Goal: Check status: Check status

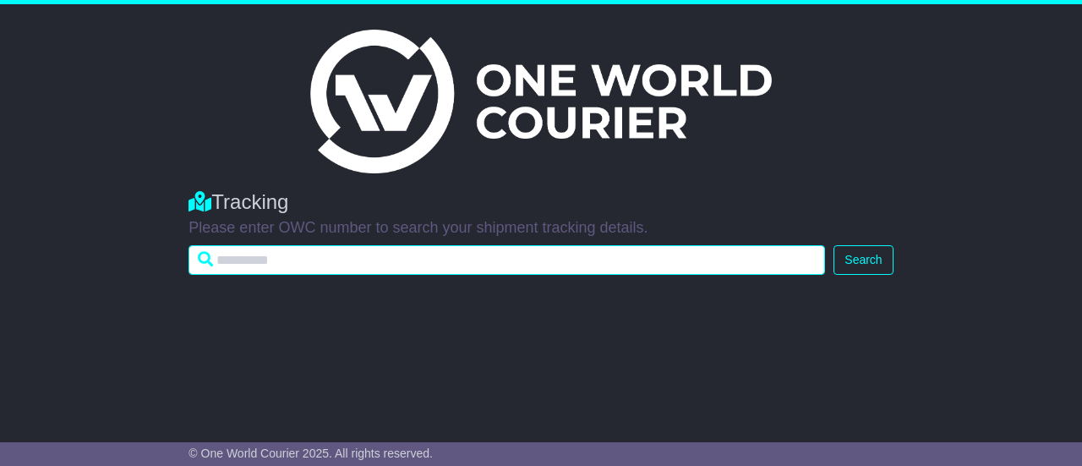
click at [267, 258] on input "text" at bounding box center [507, 260] width 637 height 30
paste input "**********"
type input "**********"
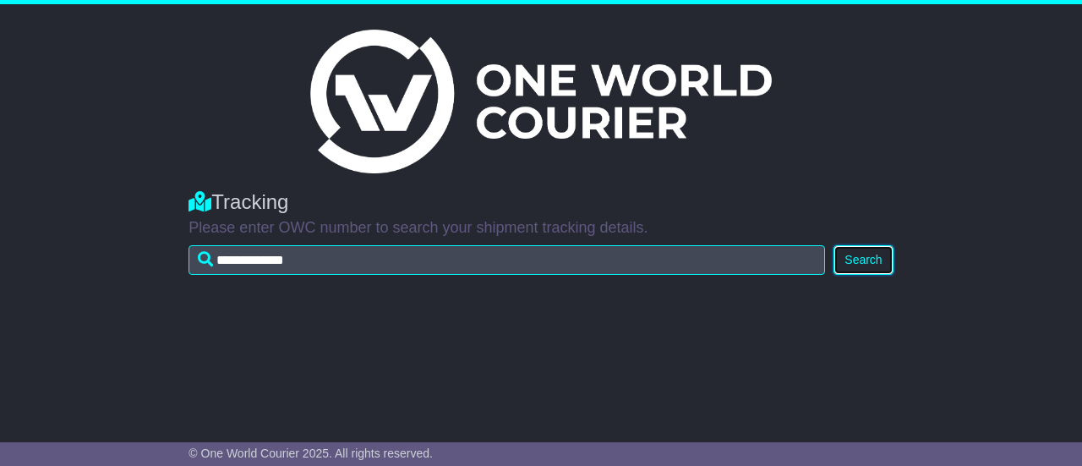
click at [854, 260] on button "Search" at bounding box center [863, 260] width 59 height 30
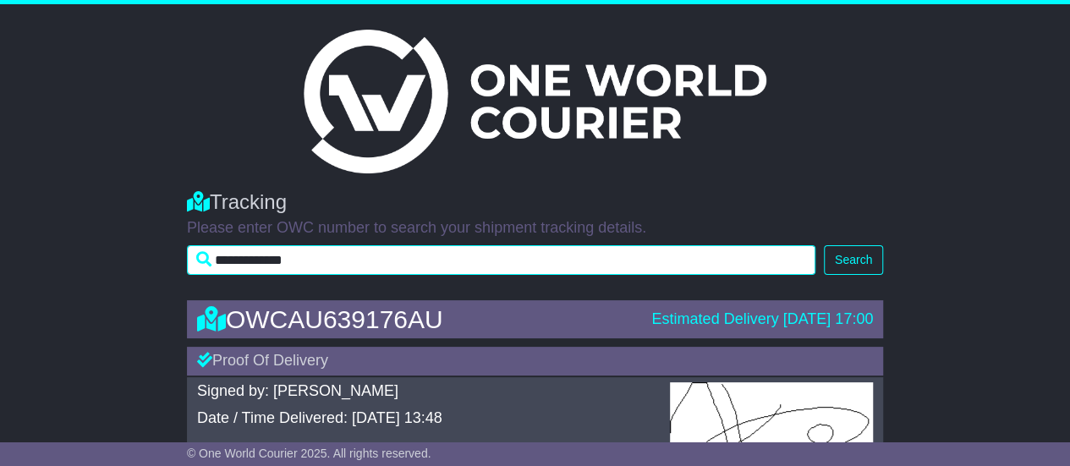
drag, startPoint x: 475, startPoint y: 270, endPoint x: 113, endPoint y: 265, distance: 362.0
click at [113, 265] on div "**********" at bounding box center [535, 228] width 1070 height 110
paste input "text"
type input "**********"
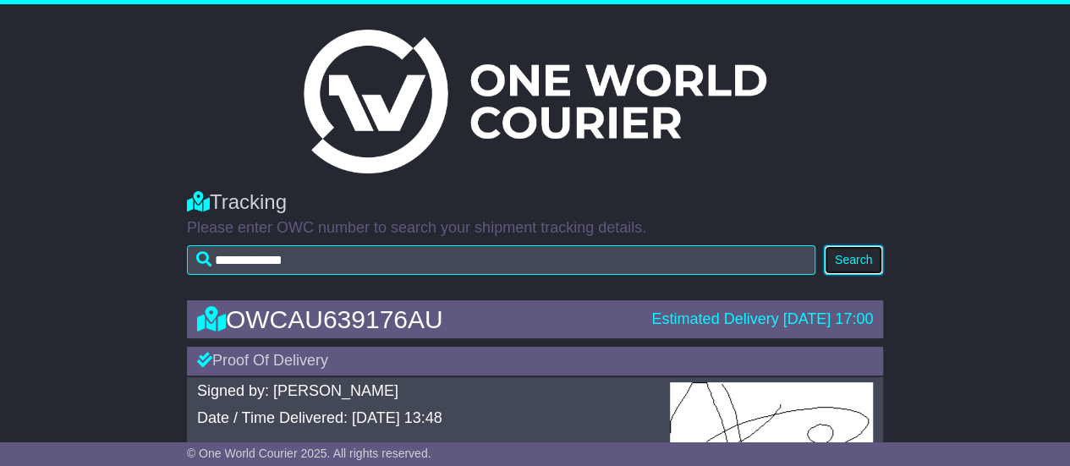
click at [846, 260] on button "Search" at bounding box center [853, 260] width 59 height 30
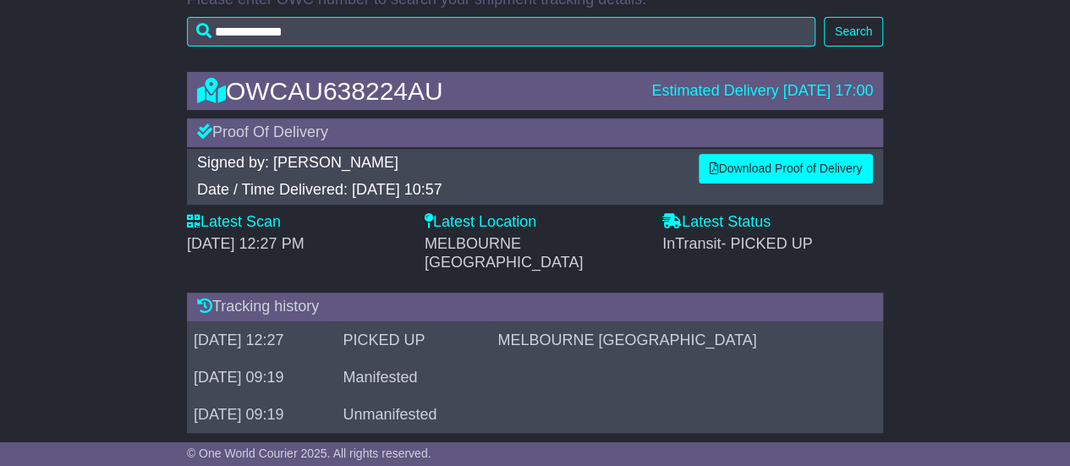
scroll to position [235, 0]
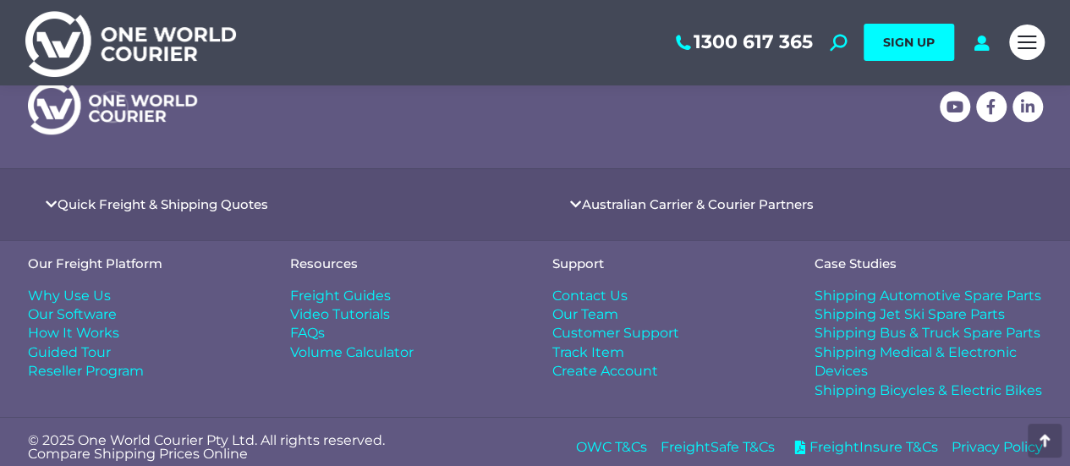
scroll to position [7192, 0]
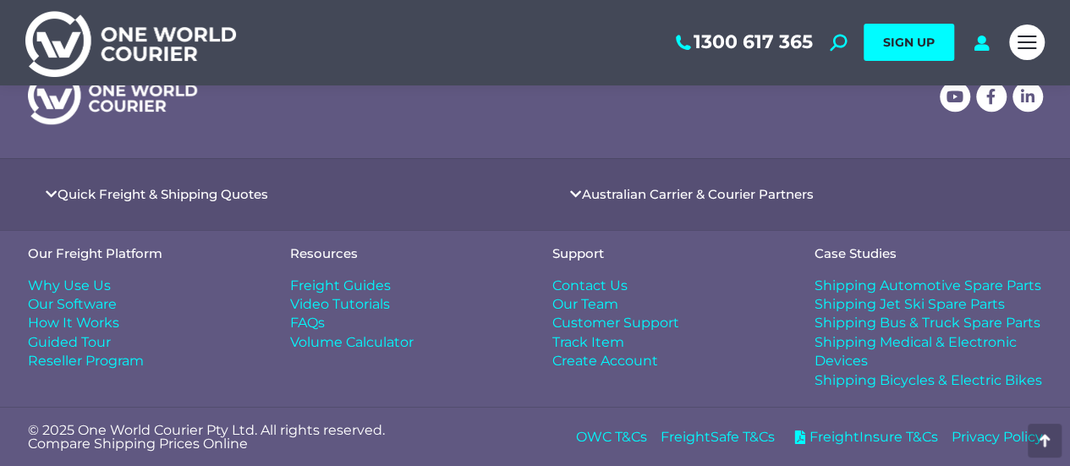
click at [704, 438] on span "FreightSafe T&Cs" at bounding box center [717, 437] width 114 height 19
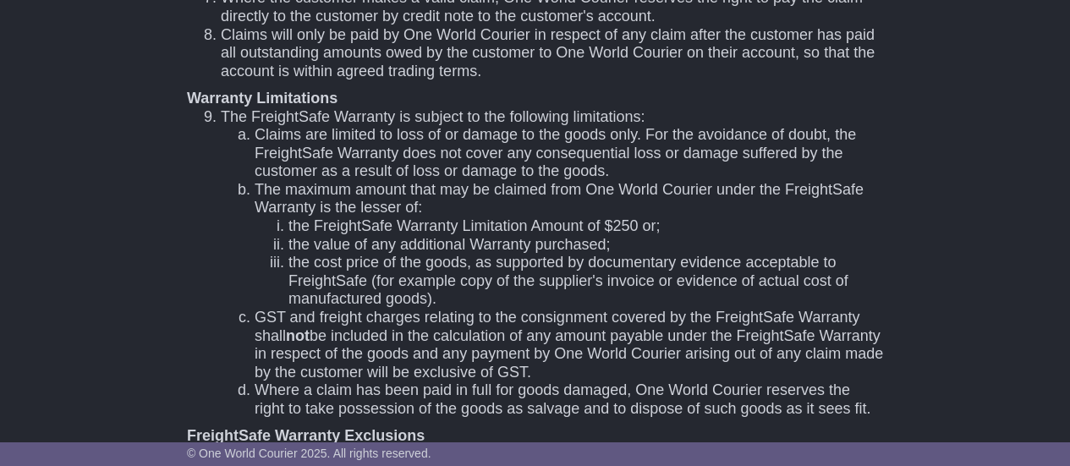
scroll to position [677, 0]
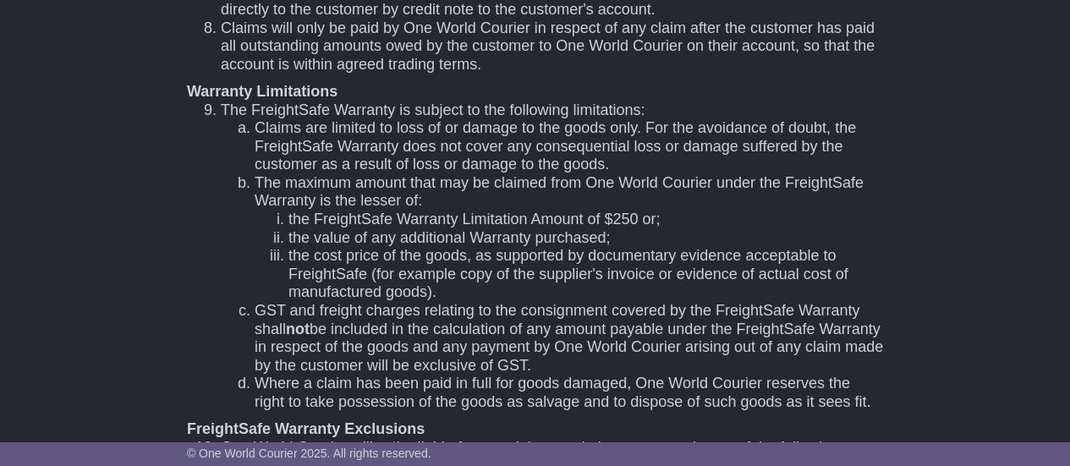
drag, startPoint x: 188, startPoint y: 87, endPoint x: 343, endPoint y: 94, distance: 155.7
click at [343, 94] on div "Warranty Limitations" at bounding box center [535, 92] width 696 height 19
copy div "Warranty Limitations"
drag, startPoint x: 222, startPoint y: 109, endPoint x: 693, endPoint y: 118, distance: 471.1
click at [693, 118] on li "The FreightSafe Warranty is subject to the following limitations: Claims are li…" at bounding box center [552, 256] width 662 height 310
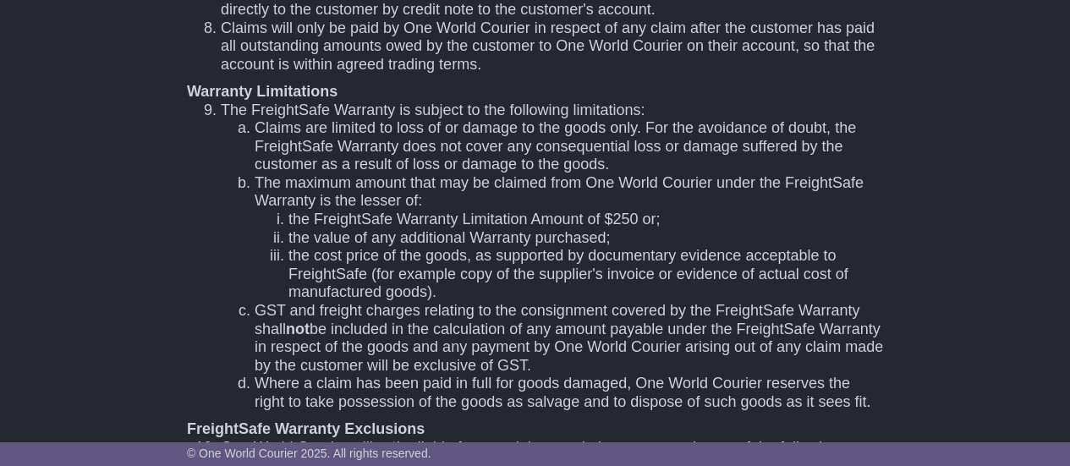
drag, startPoint x: 222, startPoint y: 106, endPoint x: 644, endPoint y: 118, distance: 422.2
click at [644, 118] on li "The FreightSafe Warranty is subject to the following limitations: Claims are li…" at bounding box center [552, 256] width 662 height 310
copy li "The FreightSafe Warranty is subject to the following limitations:"
drag, startPoint x: 257, startPoint y: 182, endPoint x: 470, endPoint y: 292, distance: 239.8
click at [470, 292] on li "The maximum amount that may be claimed from One World Courier under the Freight…" at bounding box center [569, 238] width 628 height 128
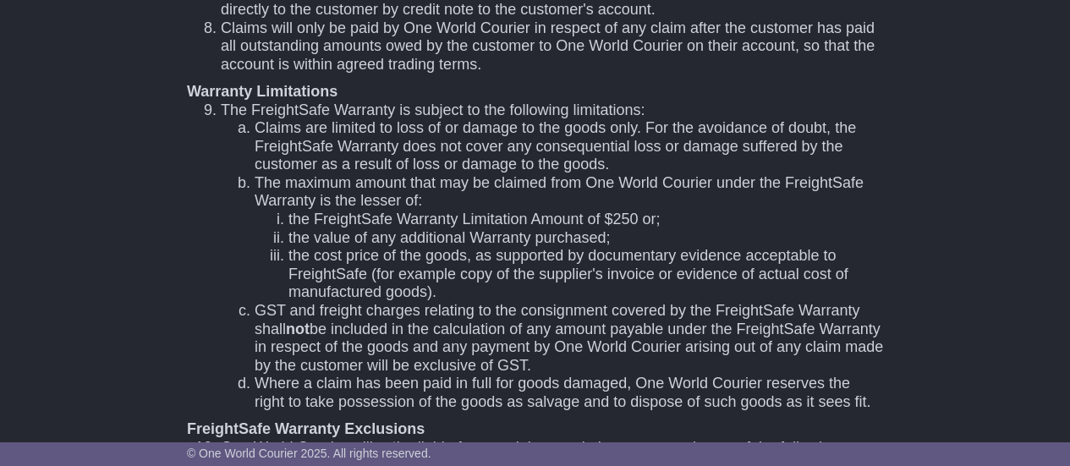
copy li "The maximum amount that may be claimed from One World Courier under the Freight…"
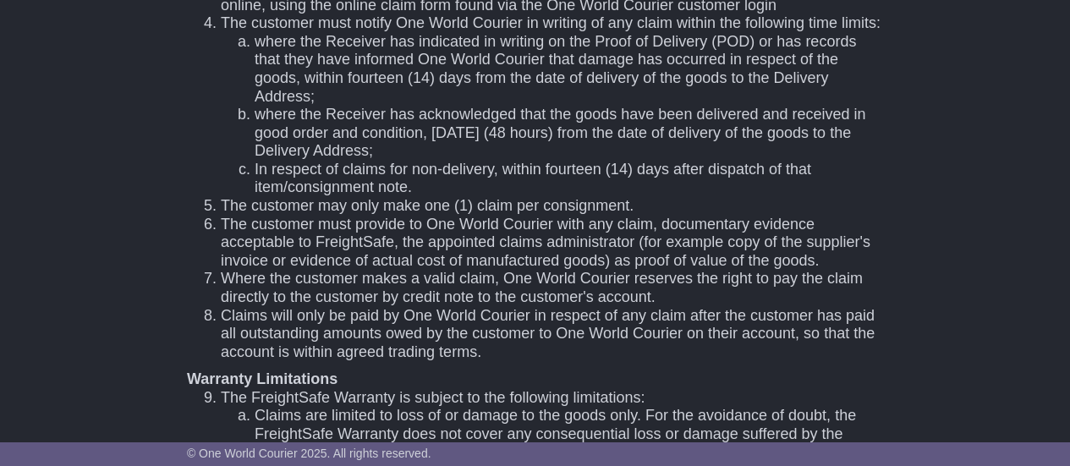
scroll to position [0, 0]
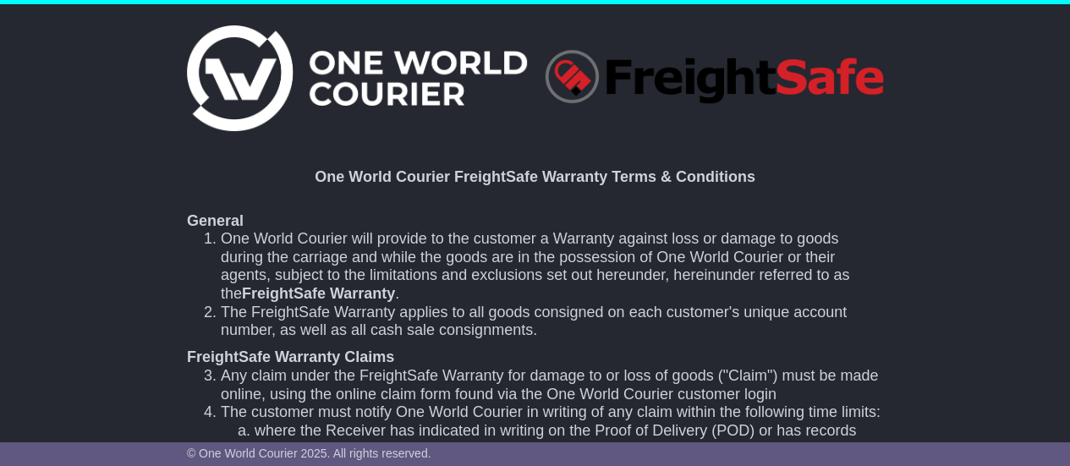
drag, startPoint x: 315, startPoint y: 175, endPoint x: 752, endPoint y: 173, distance: 436.4
click at [752, 173] on div "One World Courier FreightSafe Warranty Terms & Conditions" at bounding box center [535, 177] width 696 height 19
copy div "One World Courier FreightSafe Warranty Terms & Conditions"
